Goal: Transaction & Acquisition: Book appointment/travel/reservation

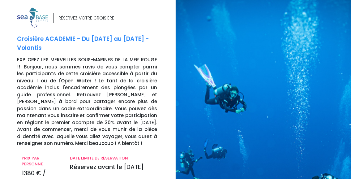
scroll to position [148, 0]
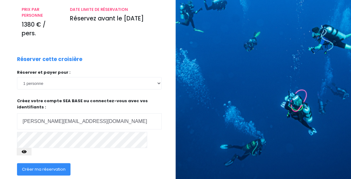
type input "brigitte.de.belmont@gmail.com"
click at [60, 166] on span "Créer ma réservation" at bounding box center [44, 169] width 44 height 6
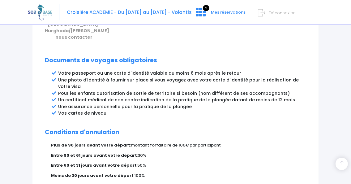
scroll to position [414, 0]
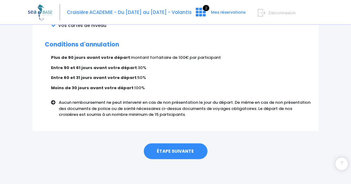
click at [174, 155] on link "ÉTAPE SUIVANTE" at bounding box center [176, 151] width 64 height 16
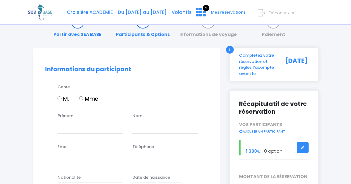
scroll to position [32, 0]
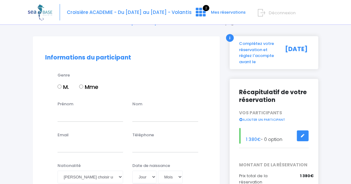
click at [83, 87] on input "Mme" at bounding box center [81, 86] width 4 height 4
radio input "true"
click at [83, 115] on input "Prénom" at bounding box center [90, 115] width 66 height 12
type input "BRIGITTE"
click at [152, 119] on input "text" at bounding box center [165, 115] width 66 height 12
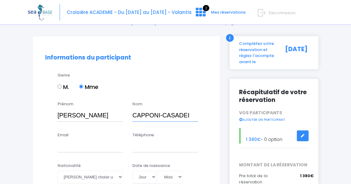
type input "CAPPONI-CASADEI"
click at [93, 146] on input "Email" at bounding box center [90, 146] width 66 height 12
click at [147, 144] on input "Téléphone" at bounding box center [165, 146] width 66 height 12
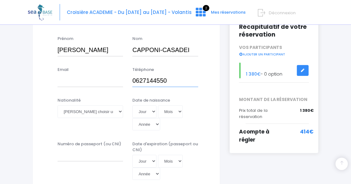
type input "0627144550"
click at [57, 105] on select "Veuillez choisir une nationalité Afghane Albanaise Algerienne Allemande America…" at bounding box center [90, 111] width 66 height 12
select select "Française"
click option "Française" at bounding box center [0, 0] width 0 height 0
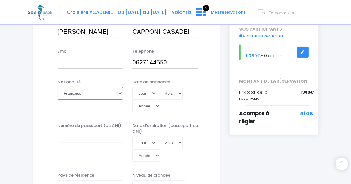
scroll to position [130, 0]
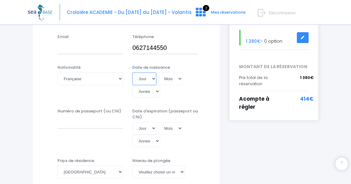
click at [132, 72] on select "Jour 01 02 03 04 05 06 07 08 09 10 11 12 13 14 15 16 17 18 19 20 21 22 23 24 25…" at bounding box center [144, 78] width 24 height 12
select select "15"
click option "15" at bounding box center [0, 0] width 0 height 0
click at [158, 72] on select "Mois 01 02 03 04 05 06 07 08 09 10 11 12" at bounding box center [170, 78] width 25 height 12
select select "01"
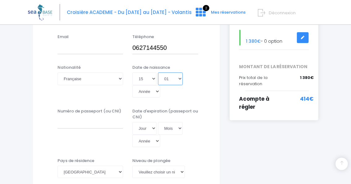
click option "01" at bounding box center [0, 0] width 0 height 0
click at [132, 85] on select "Année 2045 2044 2043 2042 2041 2040 2039 2038 2037 2036 2035 2034 2033 2032 203…" at bounding box center [146, 91] width 28 height 12
select select "1959"
click option "1959" at bounding box center [0, 0] width 0 height 0
type input "1959-01-15"
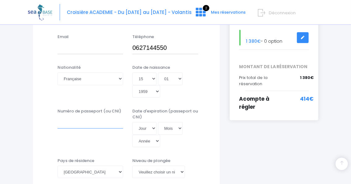
click at [95, 122] on input "Numéro de passeport (ou CNI)" at bounding box center [90, 122] width 66 height 12
type input "17EA58026"
click at [72, 139] on div "Numéro de passeport (ou CNI) 17EA58026" at bounding box center [90, 127] width 75 height 39
click at [132, 122] on select "Jour 01 02 03 04 05 06 07 08 09 10 11 12 13 14 15 16 17 18 19 20 21 22 23 24 25…" at bounding box center [144, 128] width 24 height 12
select select "05"
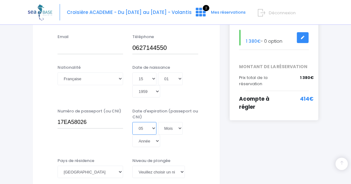
click option "05" at bounding box center [0, 0] width 0 height 0
click at [158, 122] on select "Mois 01 02 03 04 05 06 07 08 09 10 11 12" at bounding box center [170, 128] width 25 height 12
select select "09"
click option "09" at bounding box center [0, 0] width 0 height 0
click at [132, 134] on select "Année 2045 2044 2043 2042 2041 2040 2039 2038 2037 2036 2035 2034 2033 2032 203…" at bounding box center [146, 140] width 28 height 12
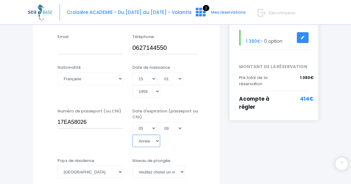
select select "2027"
click option "2027" at bounding box center [0, 0] width 0 height 0
type input "2027-09-05"
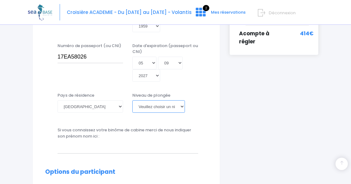
click at [132, 100] on select "Veuillez choisir un niveau de plongée Non plongeur Junior OW diver Adventure OW…" at bounding box center [158, 106] width 53 height 12
select select "N3"
click option "N3" at bounding box center [0, 0] width 0 height 0
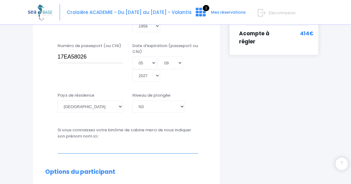
click at [86, 146] on input "text" at bounding box center [127, 147] width 141 height 12
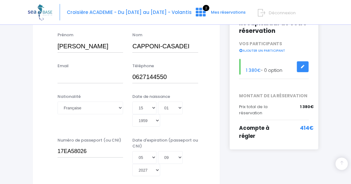
scroll to position [98, 0]
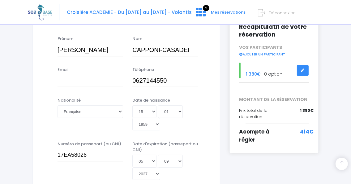
type input "CAMPANELLI PHILIPPE"
click at [83, 81] on input "Email" at bounding box center [90, 80] width 66 height 12
click at [70, 82] on input "Email" at bounding box center [90, 80] width 66 height 12
click at [67, 82] on input "Email" at bounding box center [90, 80] width 66 height 12
click at [92, 82] on input "Email" at bounding box center [90, 80] width 66 height 12
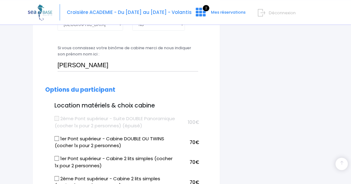
scroll to position [326, 0]
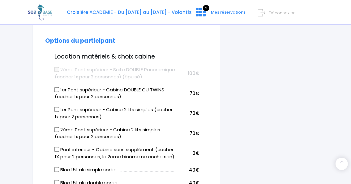
type input "brigitte.capponi@gmail.com"
click at [57, 90] on input "1er Pont supérieur - Cabine DOUBLE OU TWINS (cocher 1x pour 2 personnes)" at bounding box center [56, 89] width 5 height 5
checkbox input "true"
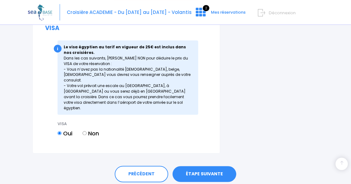
scroll to position [814, 0]
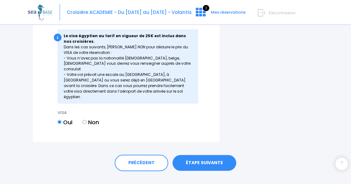
click at [193, 155] on link "ÉTAPE SUIVANTE" at bounding box center [204, 163] width 64 height 16
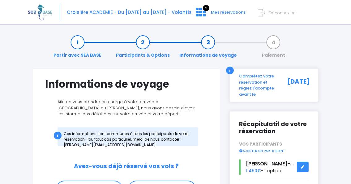
scroll to position [98, 0]
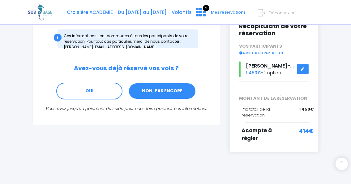
click at [163, 93] on link "NON, PAS ENCORE" at bounding box center [162, 90] width 68 height 17
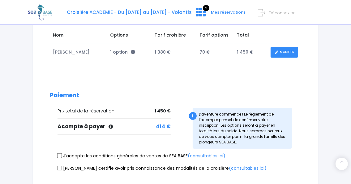
scroll to position [130, 0]
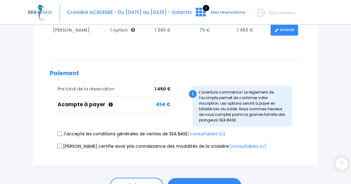
click at [59, 136] on input "J'accepte les conditions générales de ventes de SEA BASE (consultables ici)" at bounding box center [59, 133] width 5 height 5
checkbox input "true"
click at [59, 149] on label "Je certifie avoir pris connaissance des modalités de la croisière (consultables…" at bounding box center [161, 146] width 209 height 6
click at [59, 148] on input "Je certifie avoir pris connaissance des modalités de la croisière (consultables…" at bounding box center [59, 145] width 5 height 5
checkbox input "true"
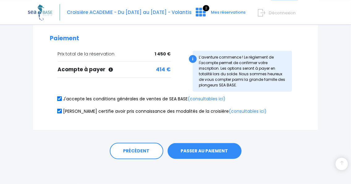
scroll to position [167, 0]
click at [206, 151] on button "PASSER AU PAIEMENT" at bounding box center [204, 151] width 74 height 16
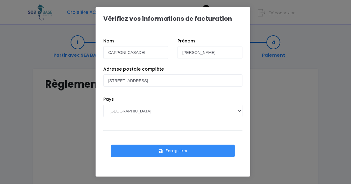
click at [179, 150] on button "Enregistrer" at bounding box center [173, 150] width 124 height 12
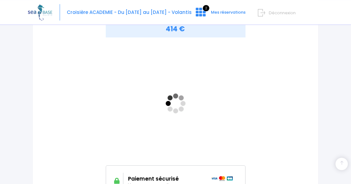
scroll to position [98, 0]
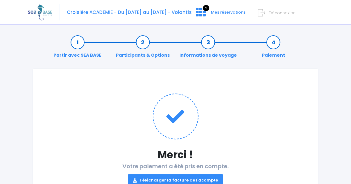
scroll to position [58, 0]
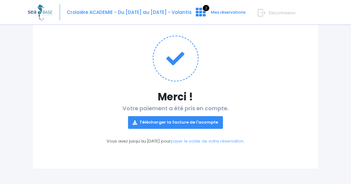
click at [177, 125] on link "Télécharger la facture de l'acompte" at bounding box center [175, 122] width 95 height 12
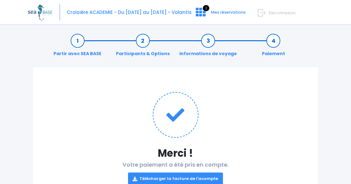
scroll to position [0, 0]
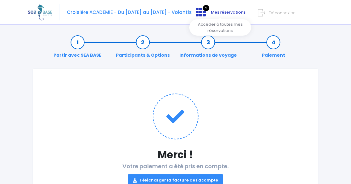
click at [205, 14] on icon at bounding box center [201, 12] width 10 height 10
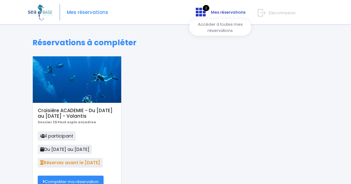
click at [203, 15] on icon at bounding box center [201, 12] width 10 height 10
click at [221, 13] on span "Mes réservations" at bounding box center [228, 12] width 35 height 6
click at [270, 13] on span "Déconnexion" at bounding box center [282, 13] width 27 height 6
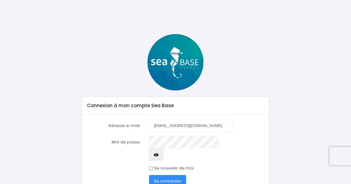
type input "[EMAIL_ADDRESS][DOMAIN_NAME]"
click at [174, 178] on span "Se connecter" at bounding box center [167, 181] width 27 height 6
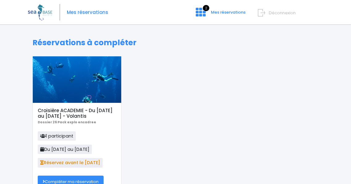
click at [266, 13] on form "Déconnexion" at bounding box center [289, 11] width 58 height 7
click at [271, 14] on span "Déconnexion" at bounding box center [282, 13] width 27 height 6
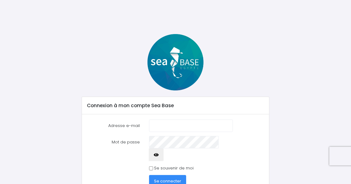
click at [176, 125] on input "Adresse e-mail" at bounding box center [191, 125] width 84 height 12
type input "brigitte.capponi@gmail.com"
click at [159, 154] on icon "button" at bounding box center [156, 154] width 5 height 0
click at [151, 166] on input "Se souvenir de moi" at bounding box center [151, 168] width 4 height 4
checkbox input "true"
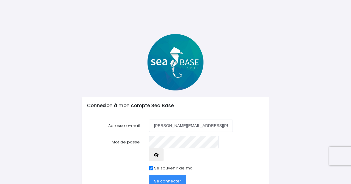
click at [166, 178] on span "Se connecter" at bounding box center [167, 181] width 27 height 6
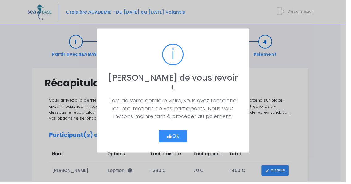
click at [179, 133] on button "Ok" at bounding box center [175, 138] width 29 height 13
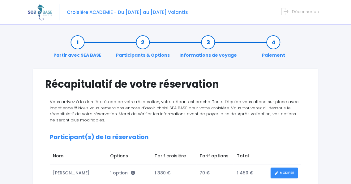
click at [294, 13] on span "Déconnexion" at bounding box center [305, 12] width 27 height 6
